Goal: Task Accomplishment & Management: Use online tool/utility

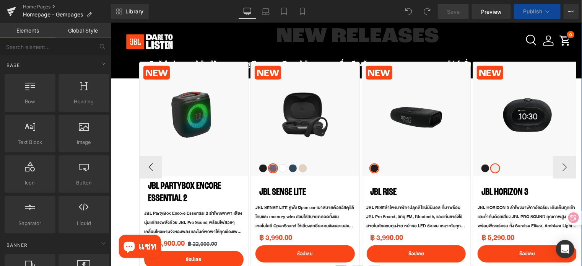
scroll to position [268, 0]
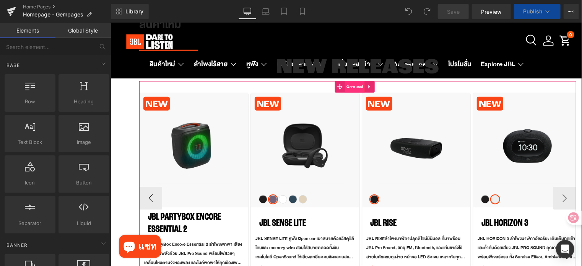
click at [354, 89] on span "Carousel" at bounding box center [355, 86] width 20 height 11
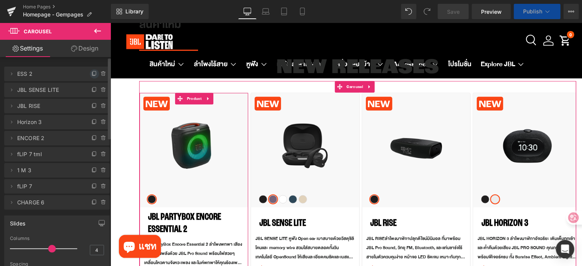
click at [91, 72] on icon at bounding box center [94, 74] width 6 height 6
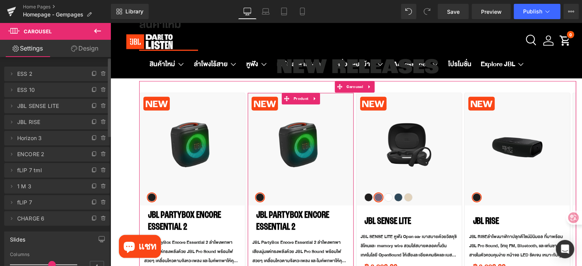
click at [32, 90] on span "ESS 10" at bounding box center [49, 90] width 64 height 15
click at [13, 91] on icon at bounding box center [11, 90] width 6 height 6
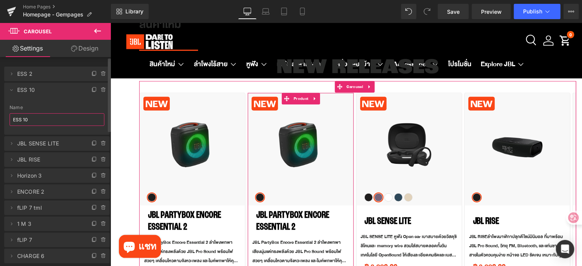
drag, startPoint x: 35, startPoint y: 120, endPoint x: 8, endPoint y: 120, distance: 27.2
click at [8, 120] on div "ESS 10 Name ESS 10" at bounding box center [57, 120] width 106 height 30
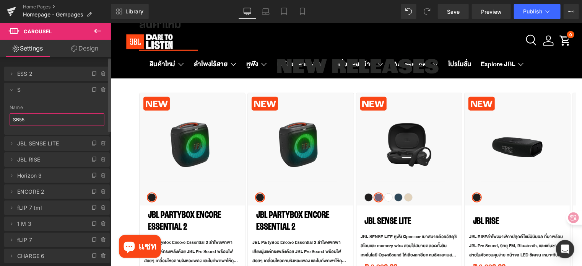
type input "SB550"
click at [49, 95] on span "SB" at bounding box center [49, 90] width 64 height 15
click at [200, 167] on img at bounding box center [191, 138] width 73 height 85
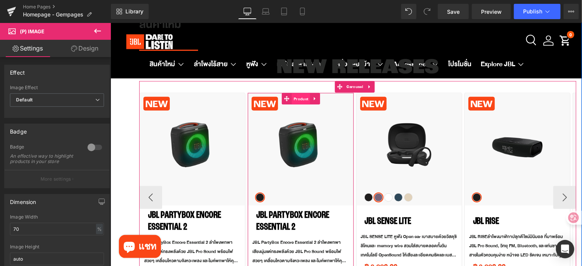
click at [300, 98] on span "Product" at bounding box center [301, 98] width 18 height 11
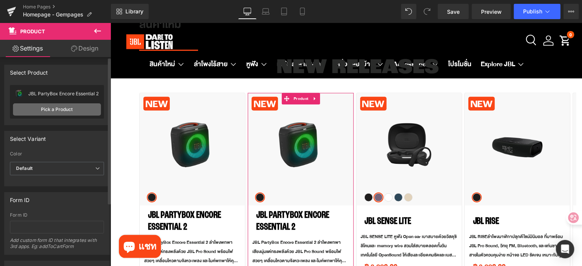
click at [36, 106] on link "Pick a Product" at bounding box center [57, 109] width 88 height 12
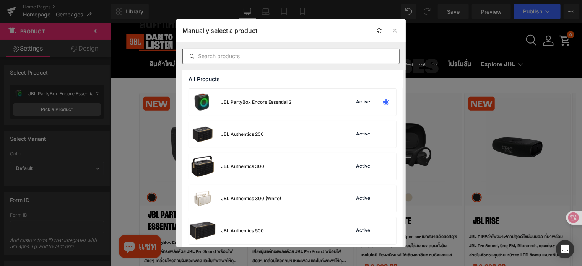
click at [303, 61] on div at bounding box center [290, 56] width 217 height 15
click at [299, 59] on input "text" at bounding box center [291, 56] width 217 height 9
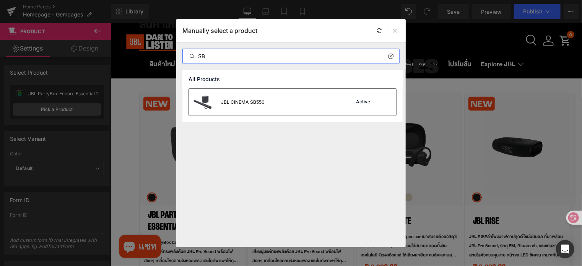
type input "SB"
click at [305, 104] on div "JBL CINEMA SB550 Active" at bounding box center [292, 102] width 207 height 27
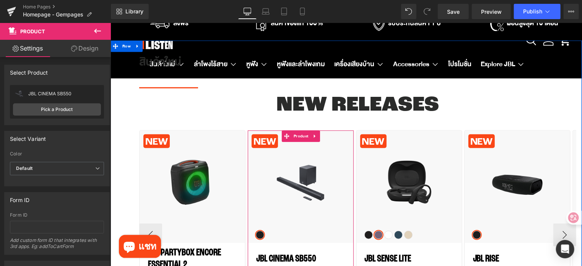
scroll to position [230, 0]
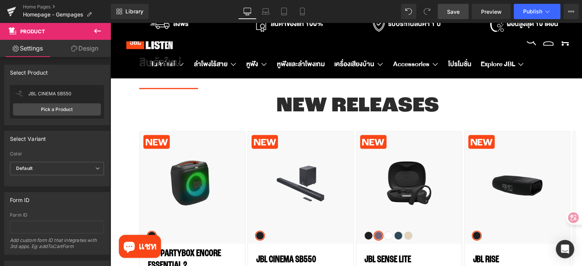
click at [454, 13] on span "Save" at bounding box center [453, 12] width 13 height 8
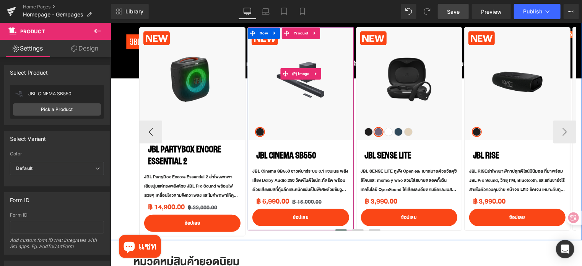
scroll to position [344, 0]
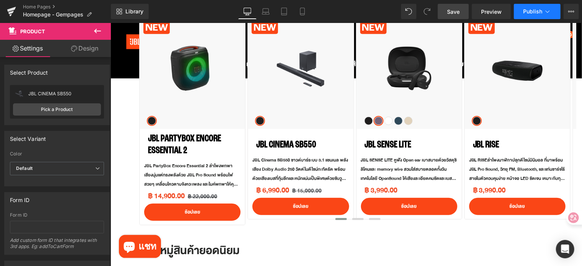
click at [525, 9] on span "Publish" at bounding box center [532, 11] width 19 height 6
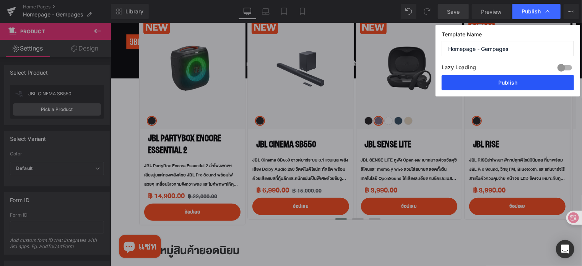
click at [516, 81] on button "Publish" at bounding box center [508, 82] width 132 height 15
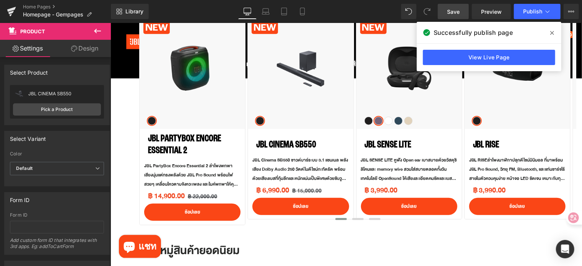
click at [371, 13] on div "Library Desktop Desktop Laptop Tablet Mobile Save Preview Publish Scheduled Vie…" at bounding box center [346, 11] width 471 height 15
click at [15, 12] on icon at bounding box center [11, 11] width 9 height 19
